Goal: Communication & Community: Answer question/provide support

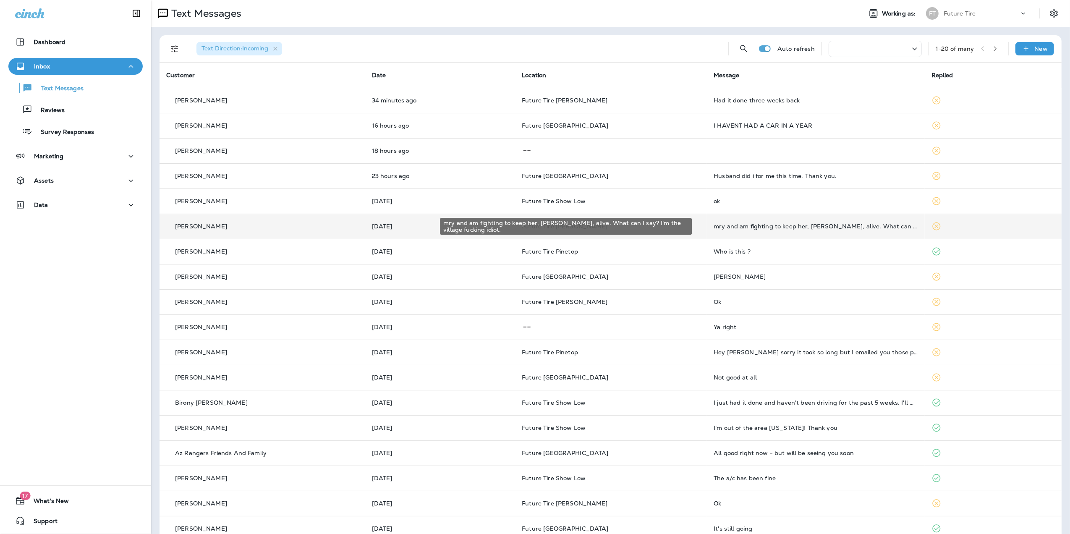
click at [770, 225] on div "mry and am fighting to keep her, [PERSON_NAME], alive. What can I say? I'm the …" at bounding box center [815, 226] width 204 height 7
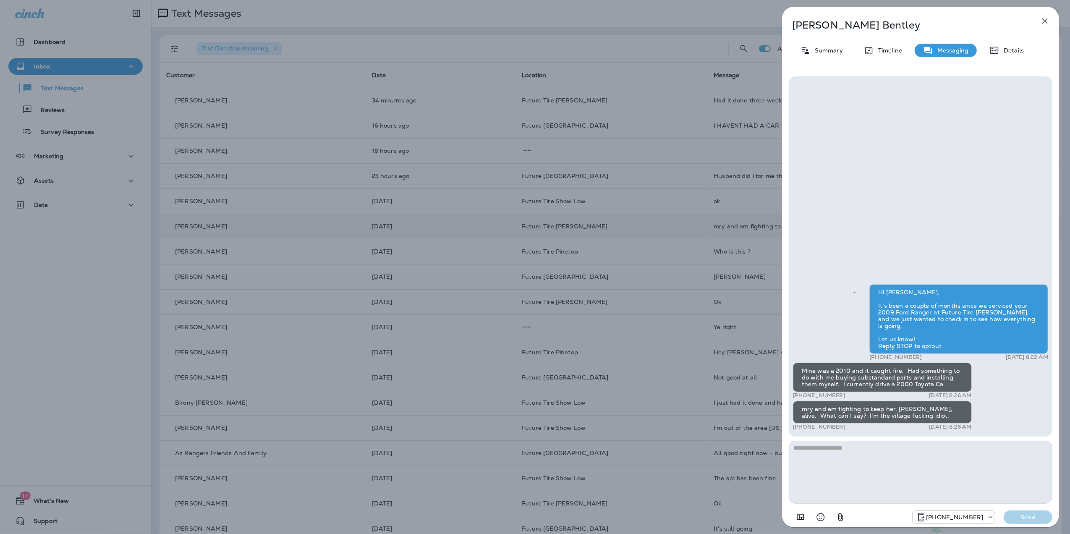
click at [829, 452] on textarea at bounding box center [920, 472] width 264 height 63
type textarea "**********"
click at [1033, 517] on p "Send" at bounding box center [1027, 517] width 35 height 8
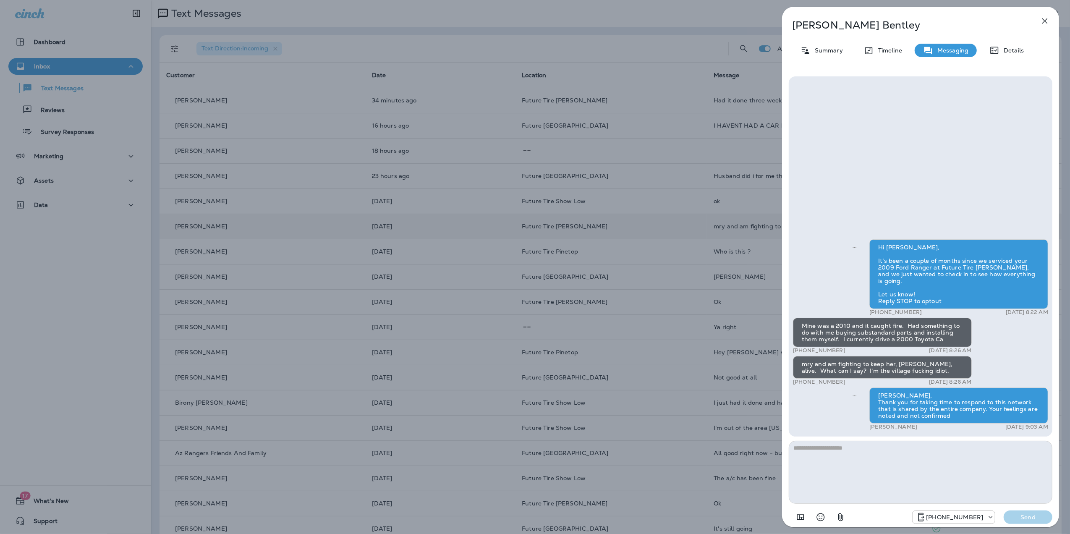
click at [1044, 25] on icon "button" at bounding box center [1044, 21] width 10 height 10
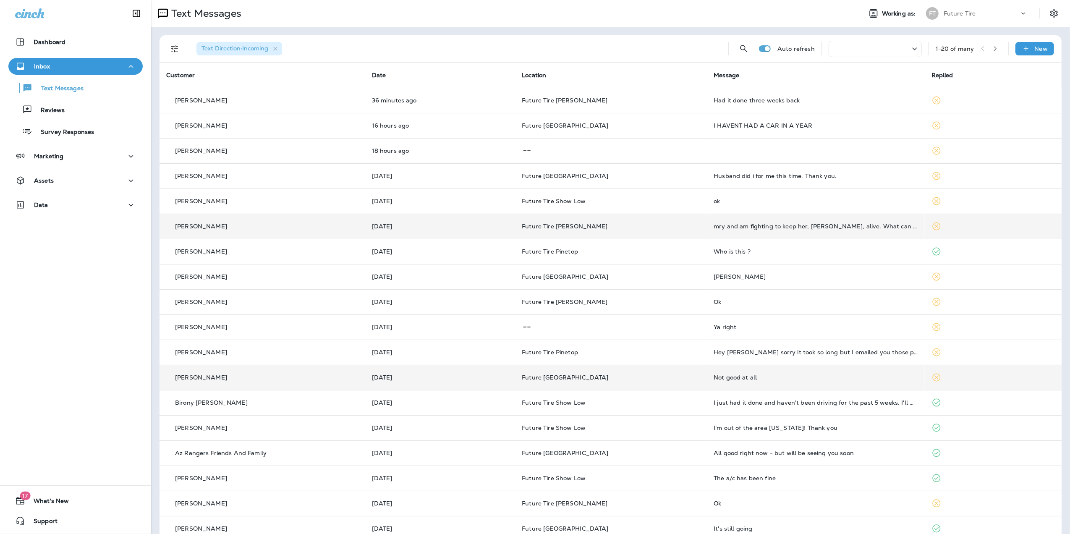
click at [806, 377] on div "Not good at all" at bounding box center [815, 377] width 204 height 7
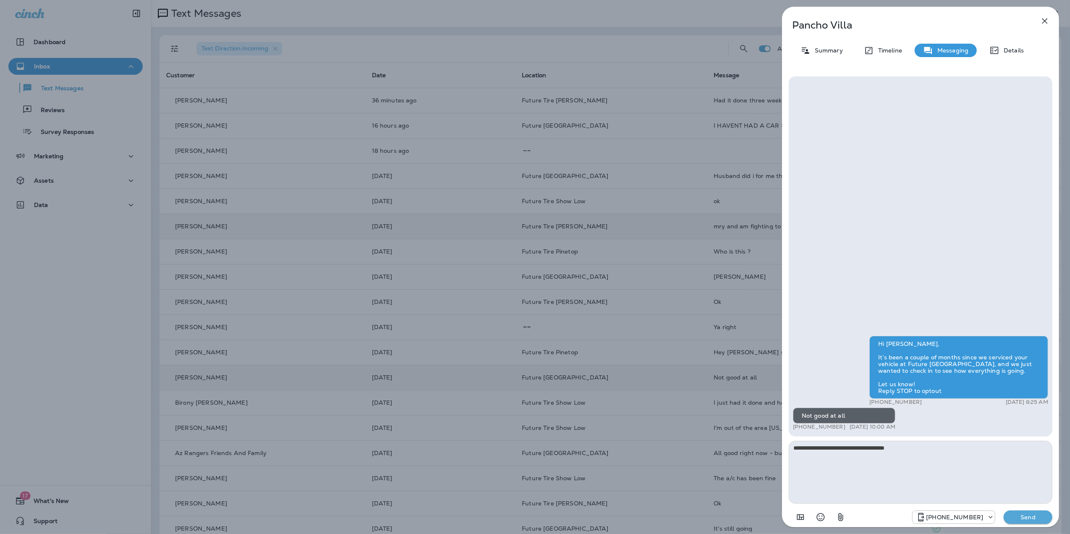
type textarea "**********"
click at [1022, 516] on p "Send" at bounding box center [1027, 517] width 35 height 8
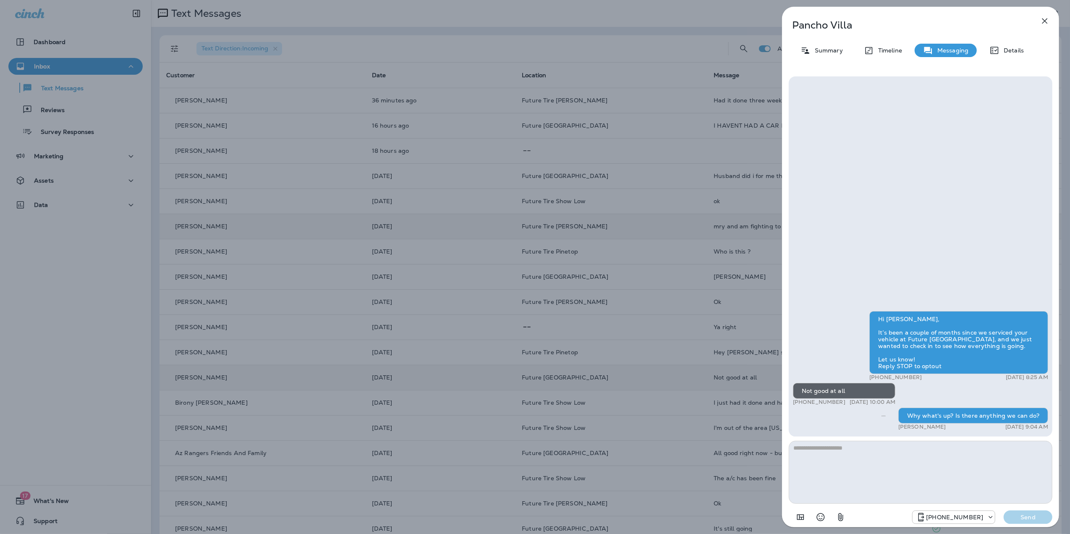
click at [1044, 22] on icon "button" at bounding box center [1044, 20] width 5 height 5
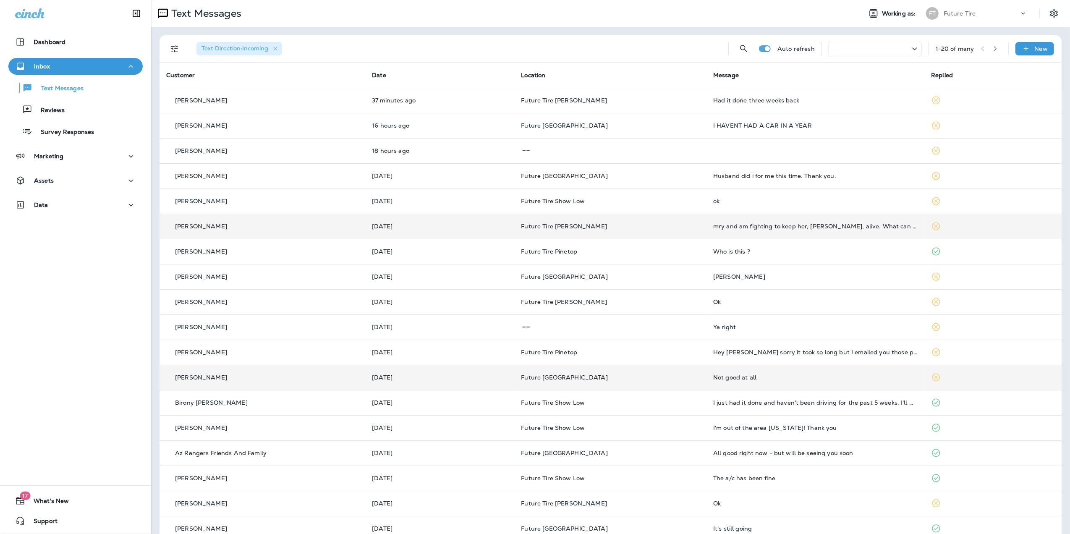
click at [744, 331] on td "Ya right" at bounding box center [815, 326] width 218 height 25
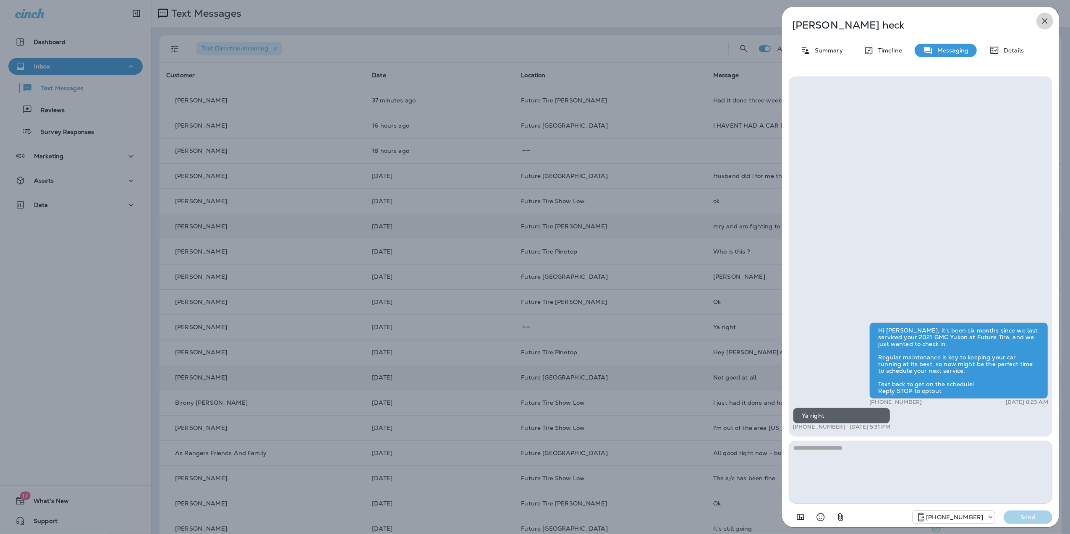
click at [1041, 22] on icon "button" at bounding box center [1044, 21] width 10 height 10
